Goal: Task Accomplishment & Management: Complete application form

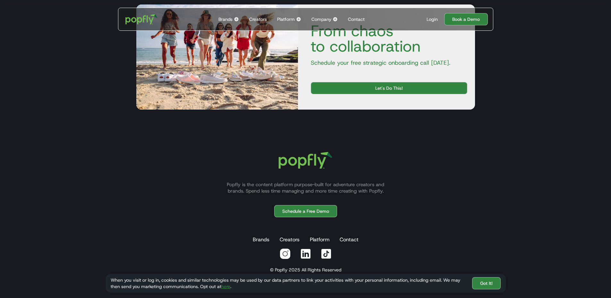
scroll to position [2251, 0]
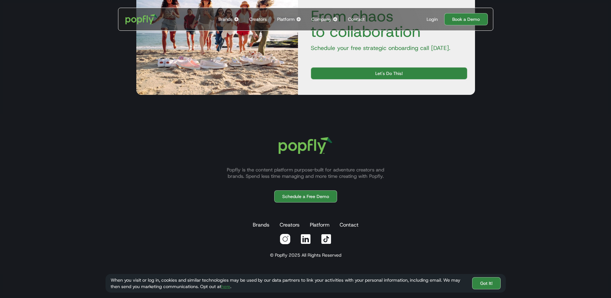
click at [325, 21] on div "Company" at bounding box center [322, 19] width 20 height 6
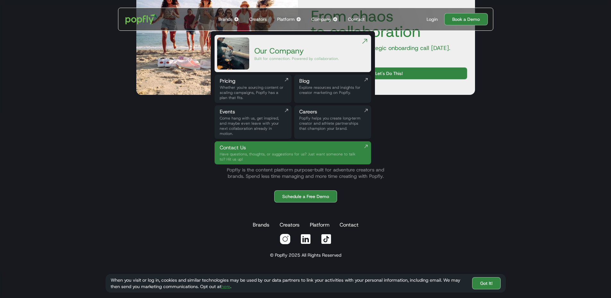
click at [318, 111] on div "Careers" at bounding box center [332, 112] width 67 height 8
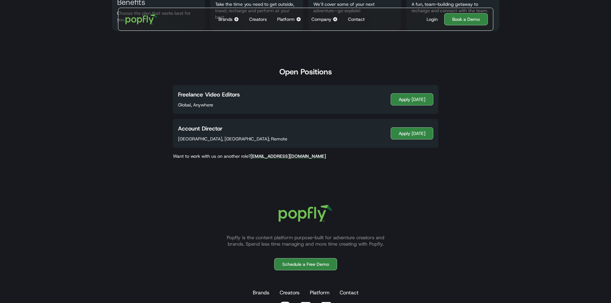
scroll to position [321, 0]
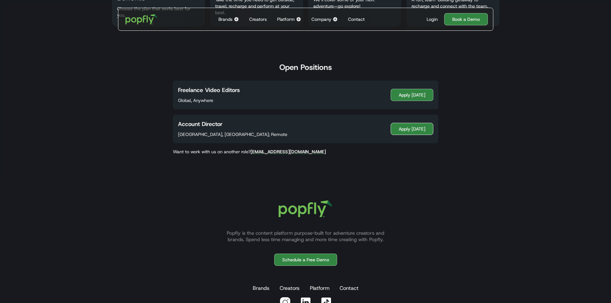
click at [412, 130] on link "Apply [DATE]" at bounding box center [412, 129] width 43 height 12
click at [394, 93] on link "Apply [DATE]" at bounding box center [412, 95] width 43 height 12
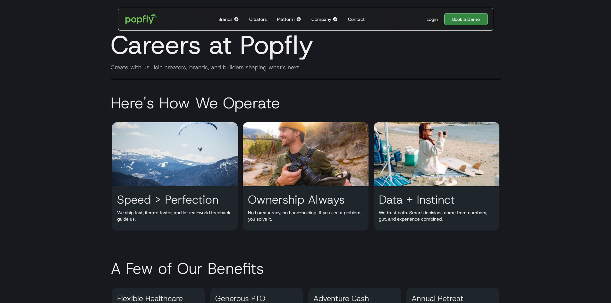
scroll to position [0, 0]
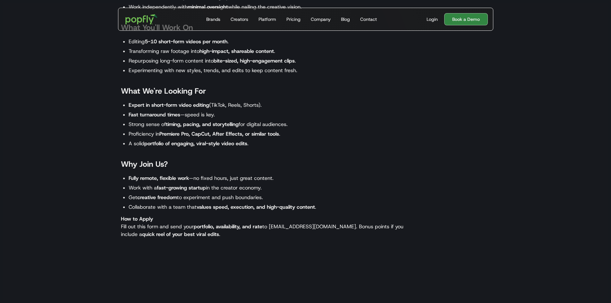
scroll to position [289, 0]
